Goal: Task Accomplishment & Management: Use online tool/utility

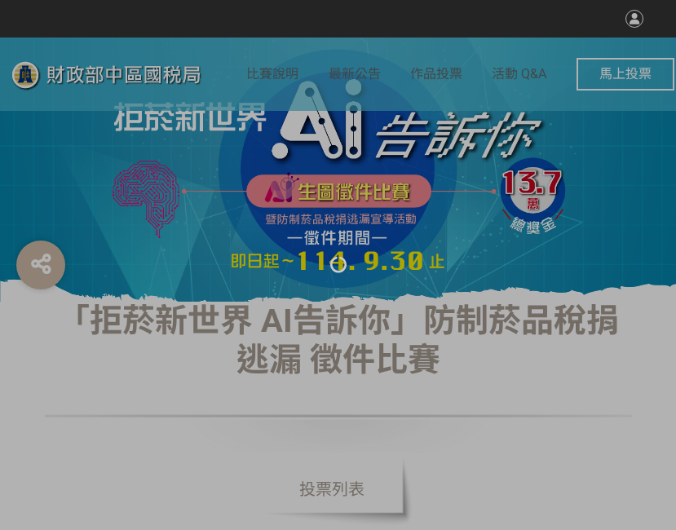
select select "vote"
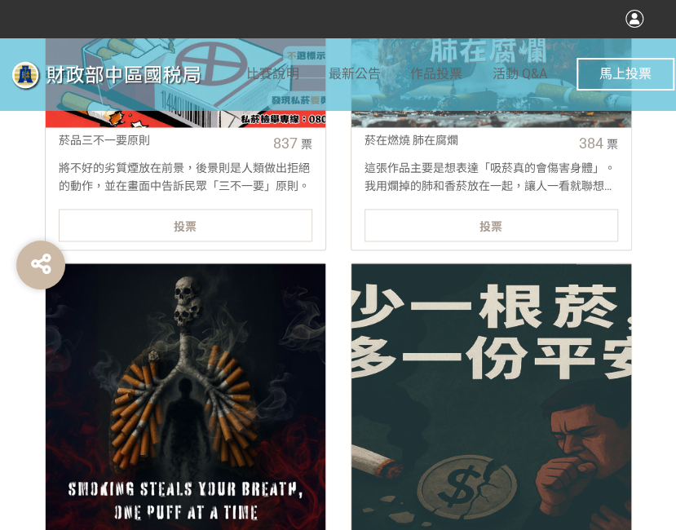
scroll to position [815, 0]
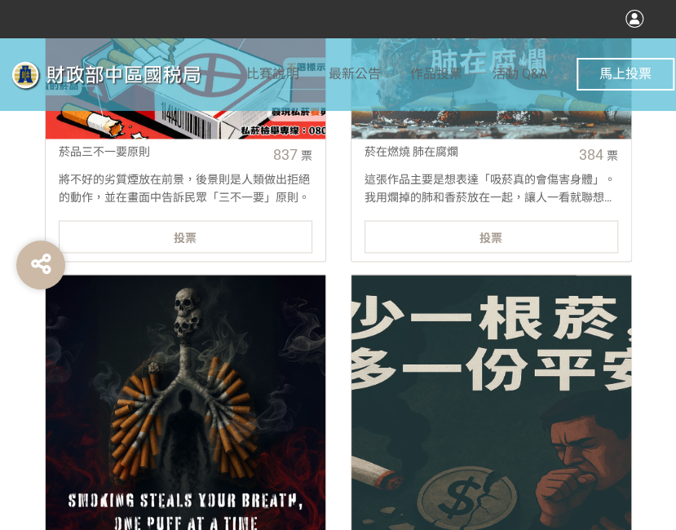
click at [153, 241] on div "投票" at bounding box center [186, 236] width 254 height 33
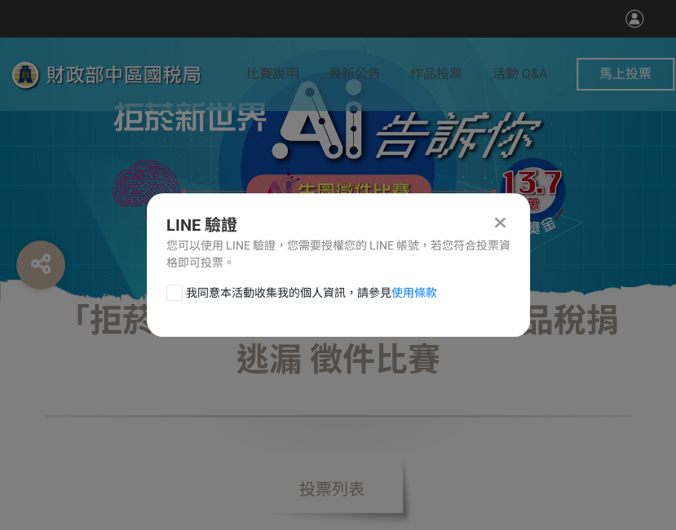
click at [180, 299] on div at bounding box center [174, 293] width 16 height 16
checkbox input "true"
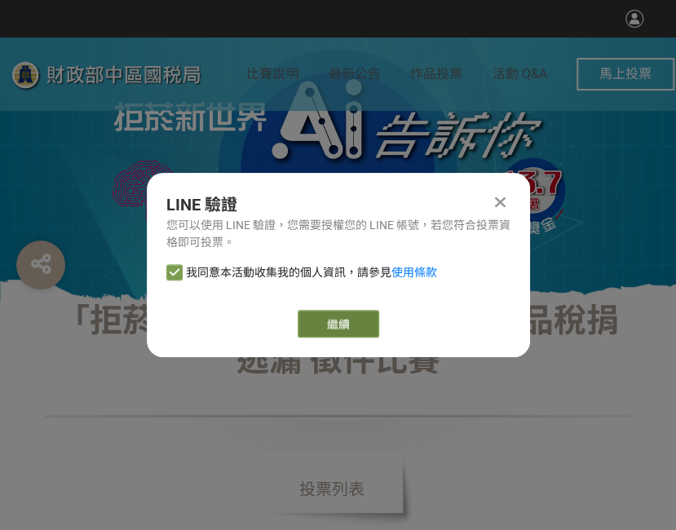
click at [325, 320] on link "繼續" at bounding box center [339, 324] width 82 height 28
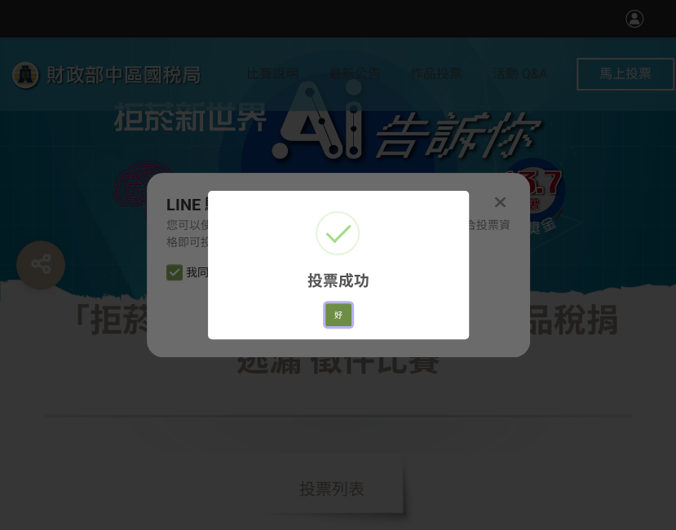
click at [338, 315] on button "好" at bounding box center [338, 314] width 26 height 23
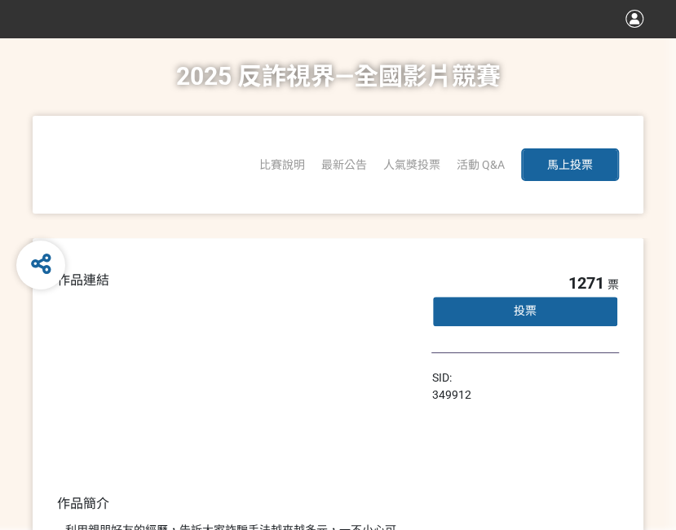
drag, startPoint x: 420, startPoint y: 215, endPoint x: 682, endPoint y: 196, distance: 263.3
click at [0, 0] on span "「2025反詐視界—全國影片競賽」短影音組人氣獎投票" at bounding box center [0, 0] width 0 height 0
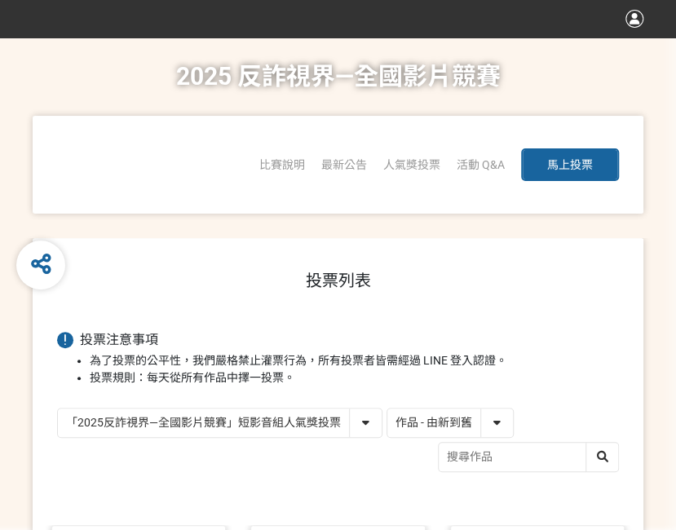
click at [415, 422] on select "作品 - 由新到舊 作品 - 由舊到新 票數 - 由多到少 票數 - 由少到多" at bounding box center [450, 422] width 126 height 29
select select "vote"
click at [387, 408] on select "作品 - 由新到舊 作品 - 由舊到新 票數 - 由多到少 票數 - 由少到多" at bounding box center [450, 422] width 126 height 29
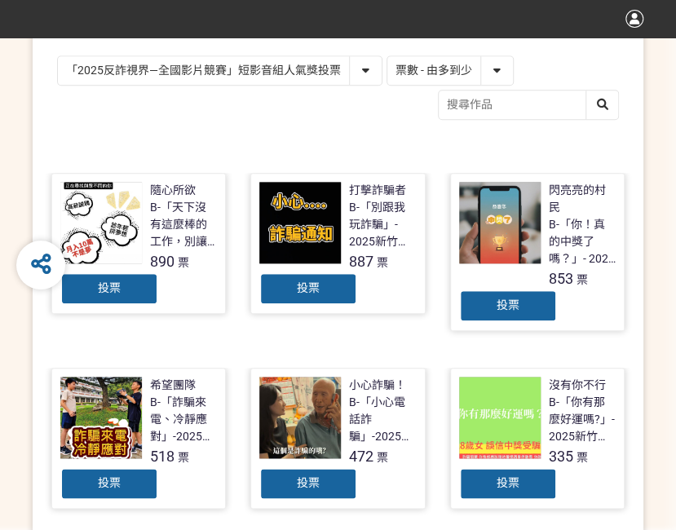
scroll to position [408, 0]
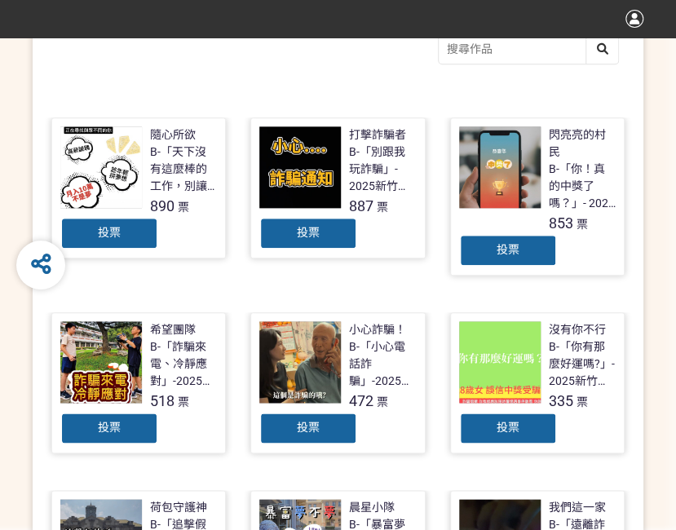
click at [341, 234] on div "投票" at bounding box center [308, 233] width 98 height 33
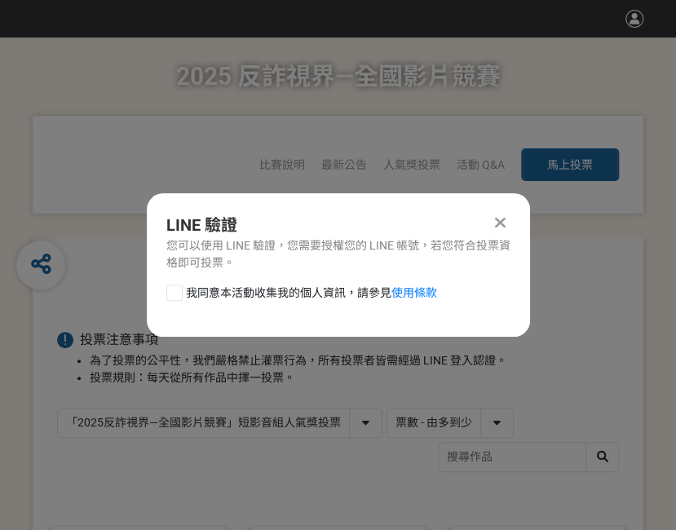
drag, startPoint x: 171, startPoint y: 291, endPoint x: 218, endPoint y: 307, distance: 50.0
click at [171, 291] on div at bounding box center [174, 293] width 16 height 16
checkbox input "true"
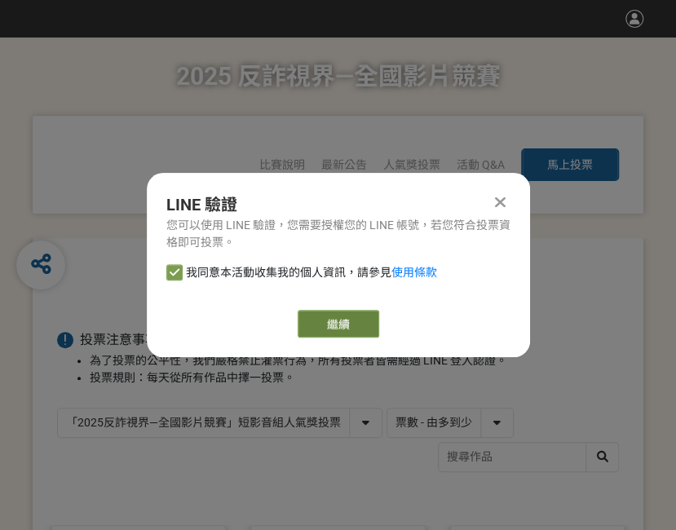
click at [323, 317] on link "繼續" at bounding box center [339, 324] width 82 height 28
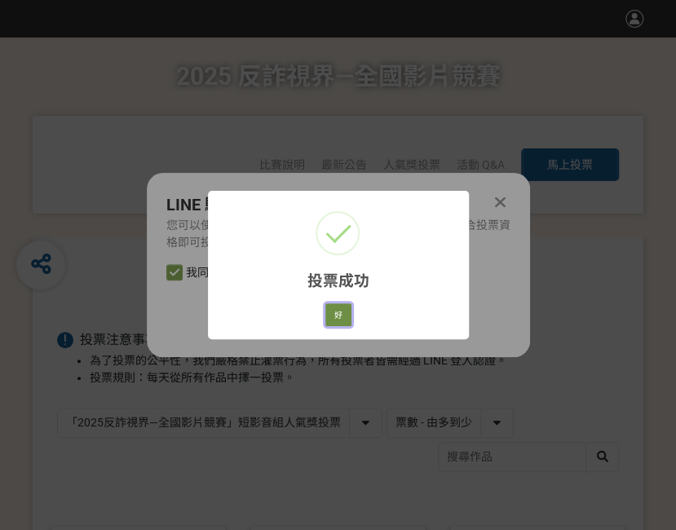
click at [344, 314] on button "好" at bounding box center [338, 314] width 26 height 23
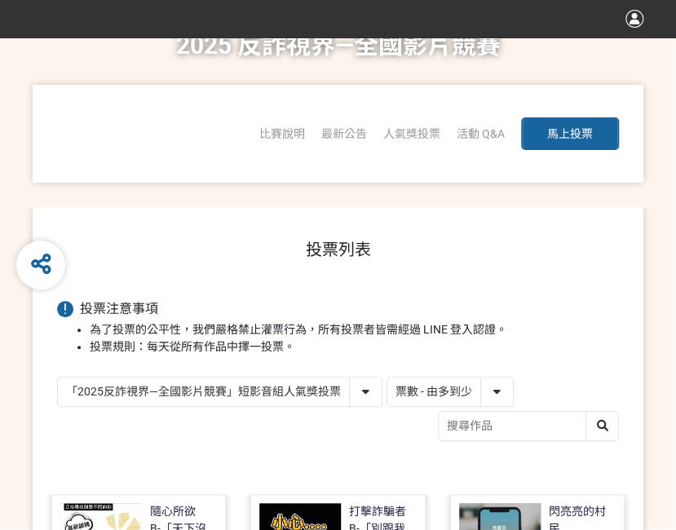
scroll to position [262, 0]
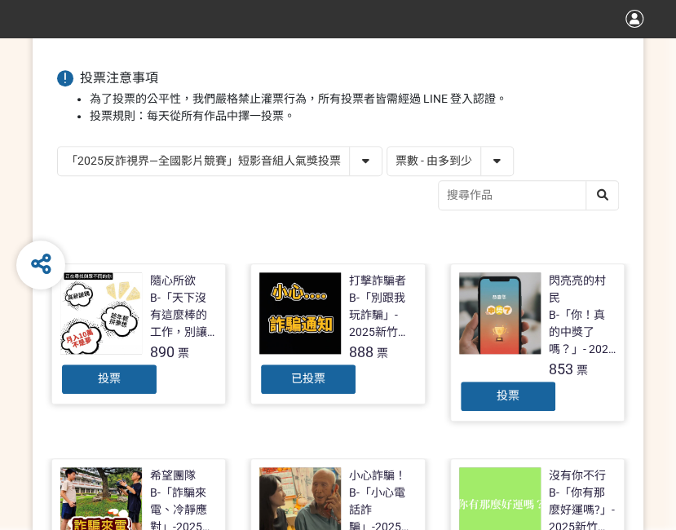
click at [292, 160] on select "「2025反詐視界—全國影片競賽」短影音組人氣獎投票 「2025反詐視界—全國影片競賽」短片組人氣獎投票" at bounding box center [220, 161] width 324 height 29
select select "13146"
click at [58, 147] on select "「2025反詐視界—全國影片競賽」短影音組人氣獎投票 「2025反詐視界—全國影片競賽」短片組人氣獎投票" at bounding box center [220, 161] width 324 height 29
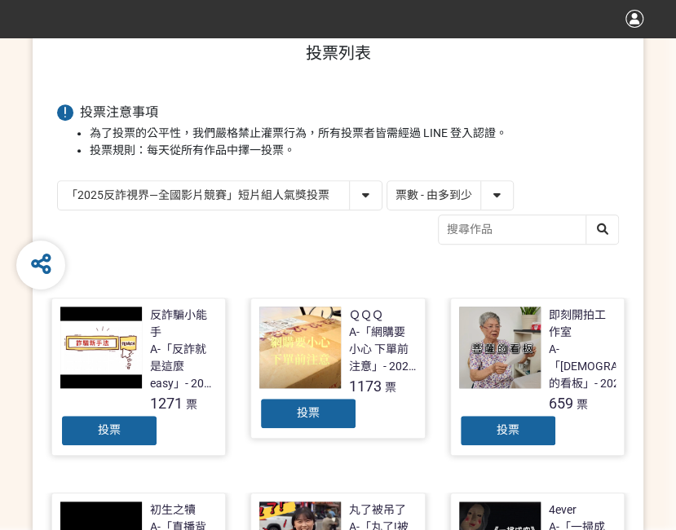
scroll to position [326, 0]
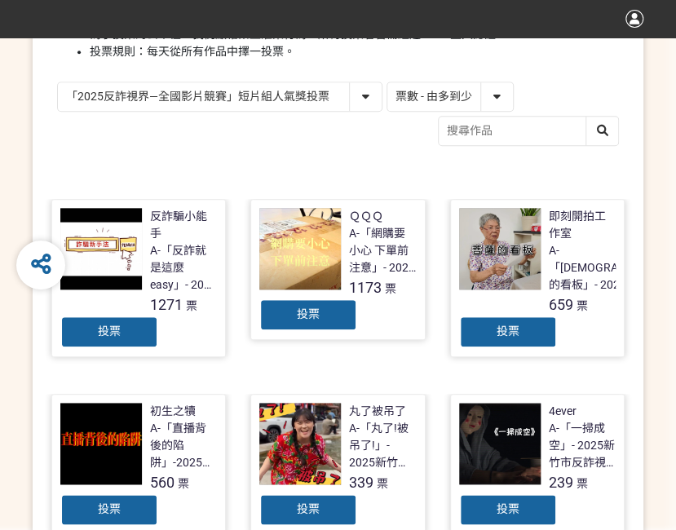
click at [336, 325] on div "投票" at bounding box center [308, 314] width 98 height 33
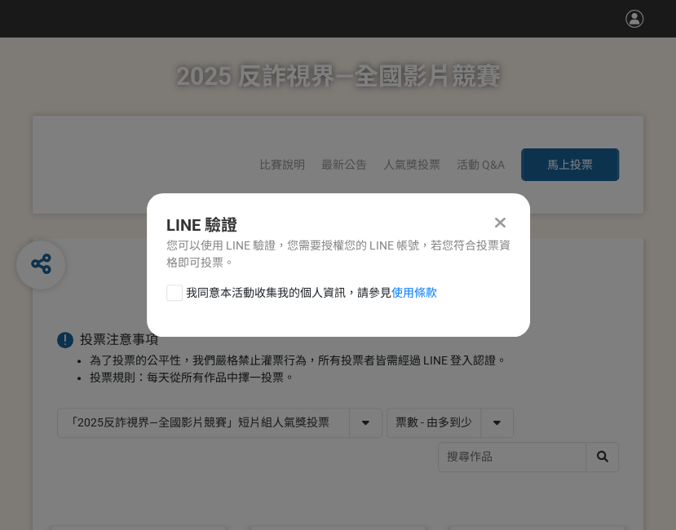
drag, startPoint x: 171, startPoint y: 296, endPoint x: 279, endPoint y: 307, distance: 108.1
click at [183, 295] on label "我同意本活動收集我的個人資訊，請參見 使用條款" at bounding box center [301, 293] width 271 height 17
click at [178, 295] on input "我同意本活動收集我的個人資訊，請參見 使用條款" at bounding box center [172, 292] width 11 height 11
checkbox input "false"
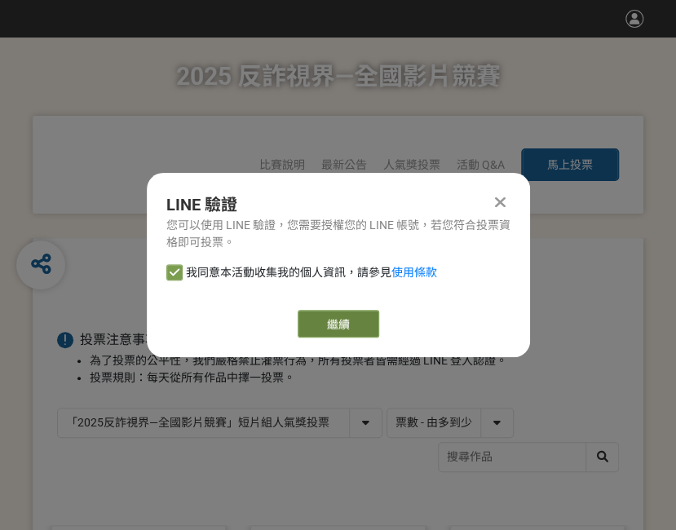
click at [355, 320] on link "繼續" at bounding box center [339, 324] width 82 height 28
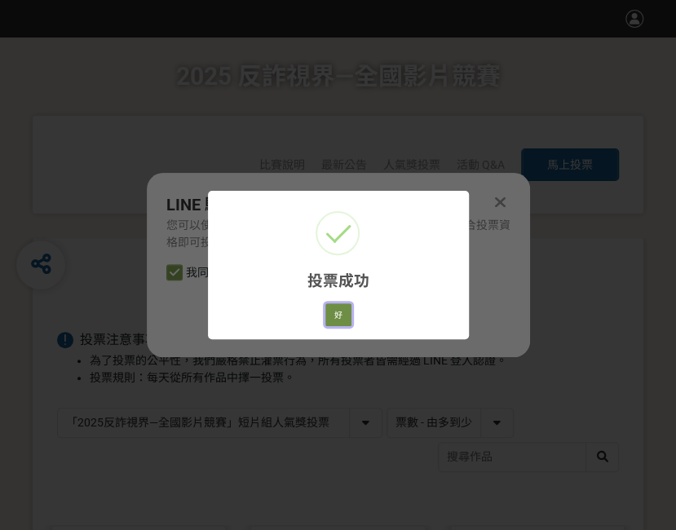
click at [333, 314] on button "好" at bounding box center [338, 314] width 26 height 23
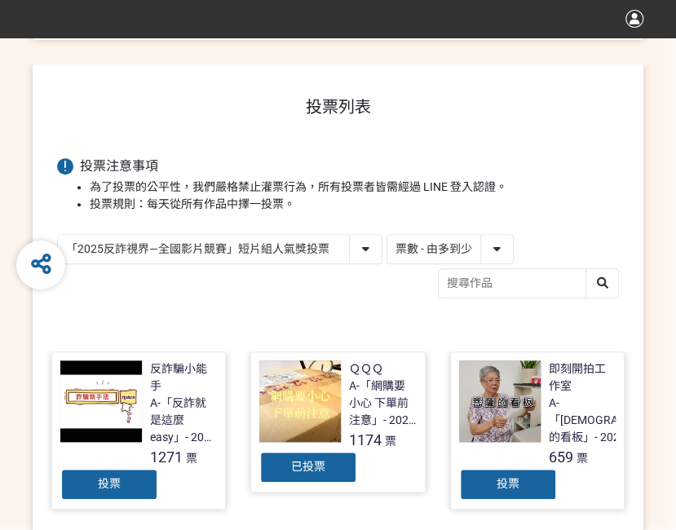
scroll to position [251, 0]
